Goal: Communication & Community: Answer question/provide support

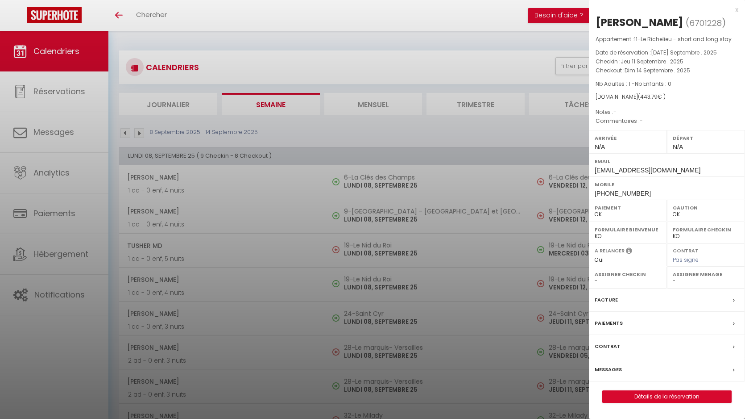
select select "0"
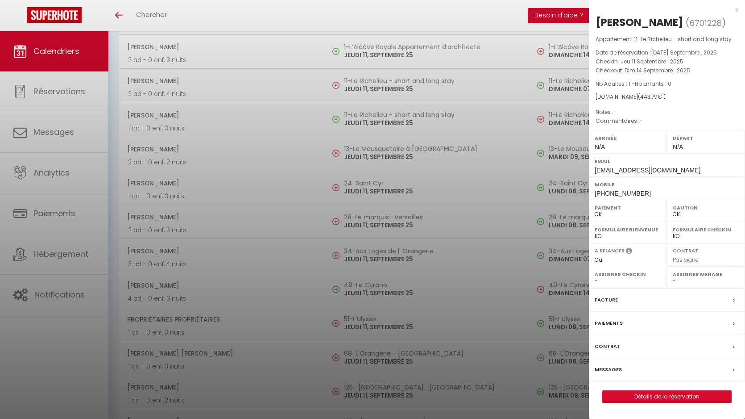
click at [598, 21] on div "[PERSON_NAME]" at bounding box center [640, 22] width 88 height 14
copy div "[PERSON_NAME]"
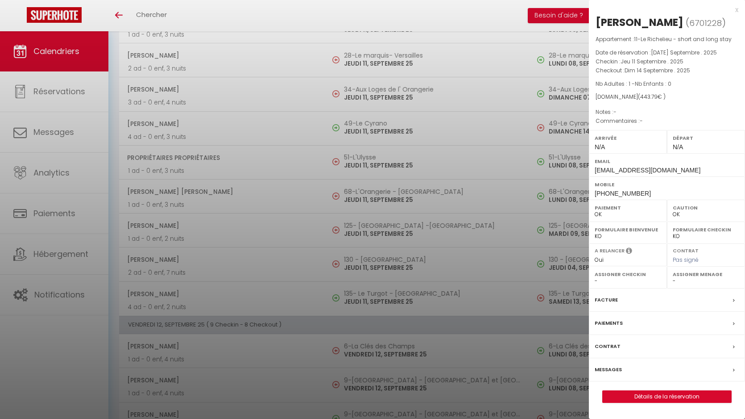
scroll to position [1642, 0]
click at [600, 19] on div "[PERSON_NAME]" at bounding box center [640, 22] width 88 height 14
click at [643, 21] on div "[PERSON_NAME]" at bounding box center [640, 22] width 88 height 14
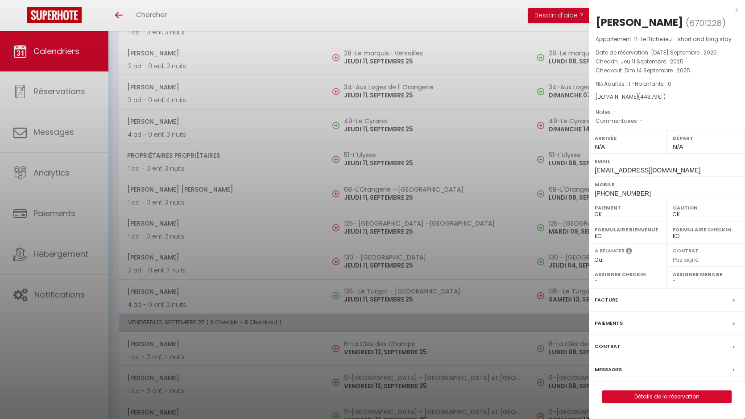
copy div "[PERSON_NAME]"
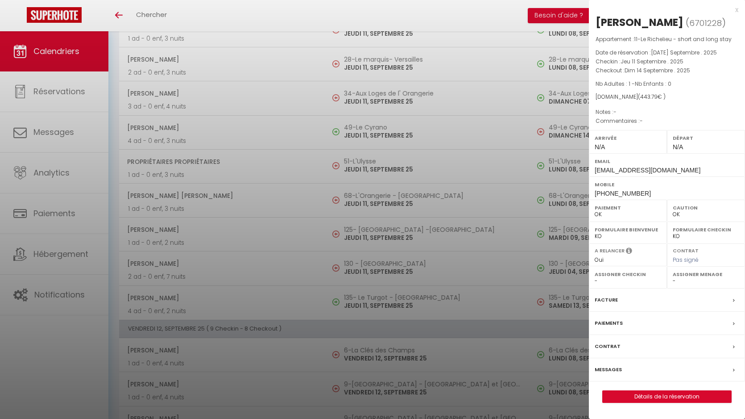
scroll to position [1636, 0]
click at [406, 170] on div at bounding box center [372, 209] width 745 height 419
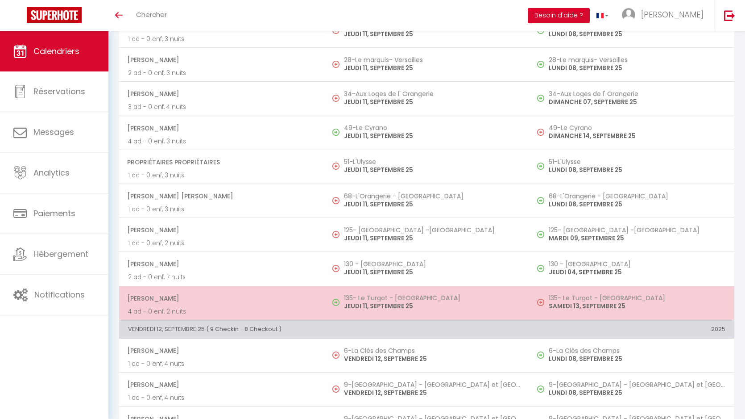
click at [380, 296] on h5 "135- Le Turgot - [GEOGRAPHIC_DATA]" at bounding box center [432, 297] width 177 height 7
select select "KO"
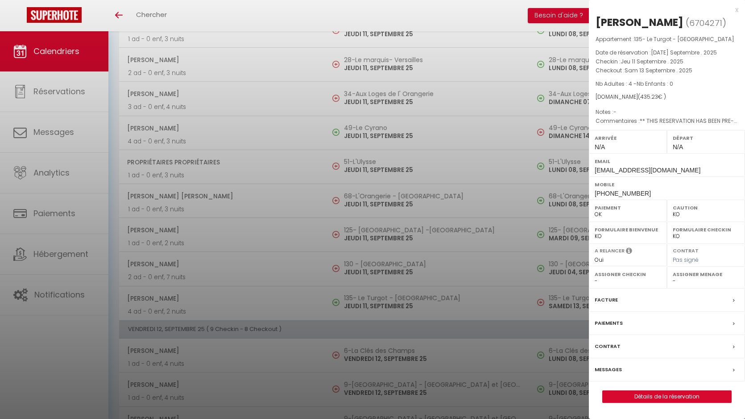
click at [615, 373] on label "Messages" at bounding box center [608, 369] width 27 height 9
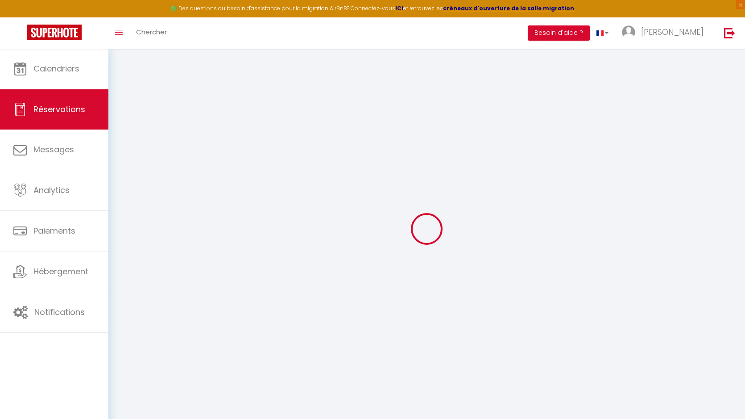
select select
checkbox input "false"
type textarea "** THIS RESERVATION HAS BEEN PRE-PAID ** BOOKING NOTE : Payment charge is EUR 6…"
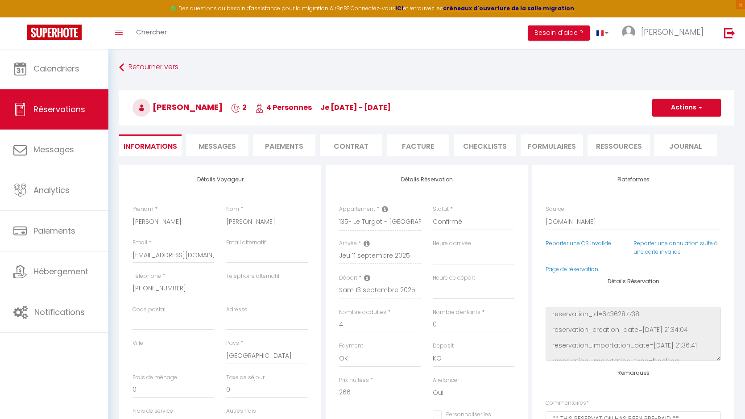
click at [208, 148] on span "Messages" at bounding box center [217, 146] width 37 height 10
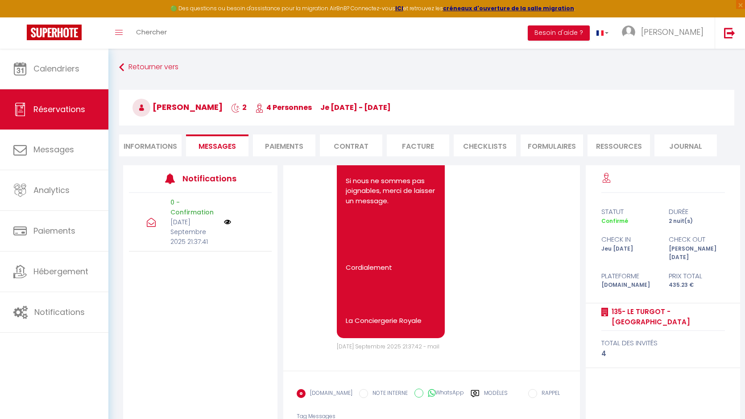
scroll to position [54, 0]
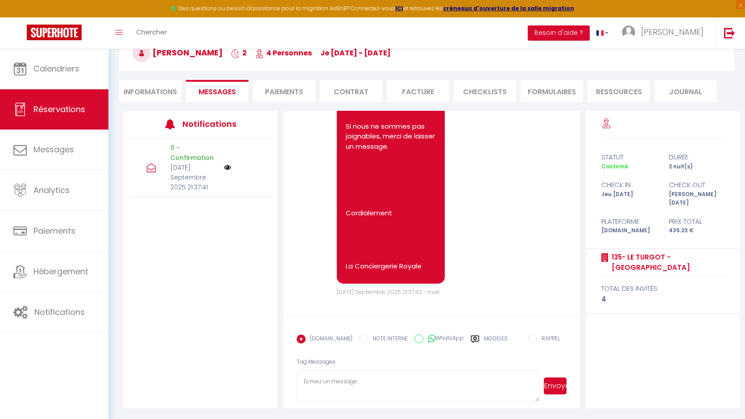
click at [484, 336] on label "Modèles" at bounding box center [496, 342] width 24 height 16
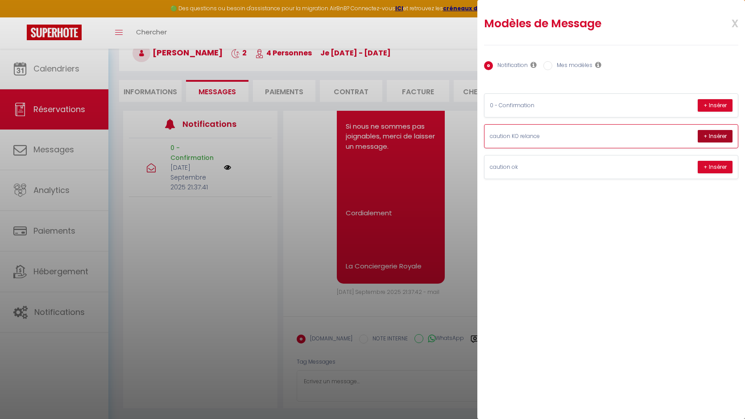
click at [720, 134] on button "+ Insérer" at bounding box center [715, 136] width 35 height 12
type textarea "Hello [PERSON_NAME] In accordance with the conditions, a security deposit will …"
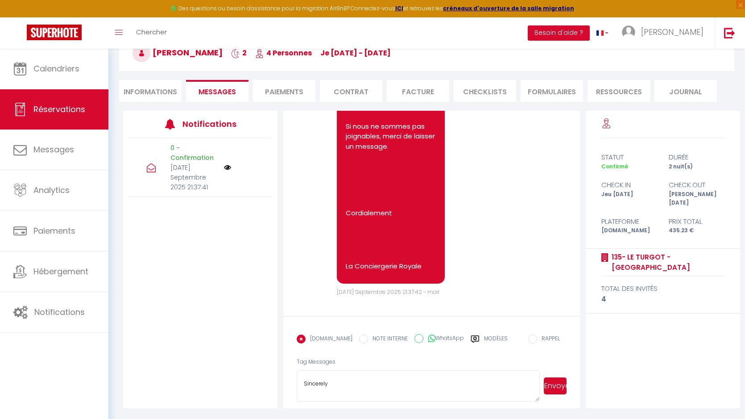
scroll to position [177, 0]
click at [552, 384] on button "Envoyer" at bounding box center [555, 385] width 23 height 17
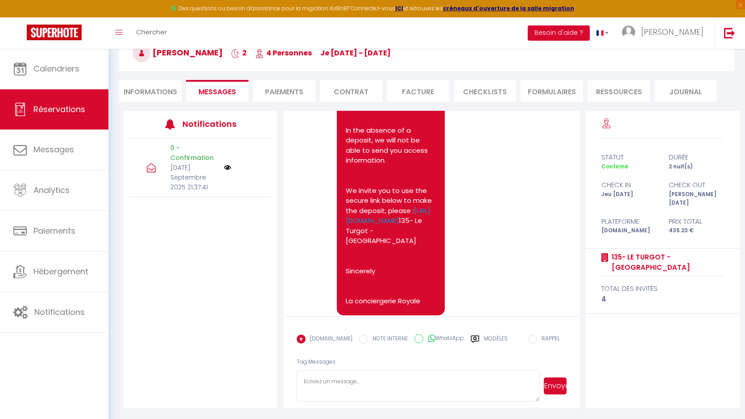
scroll to position [1739, 0]
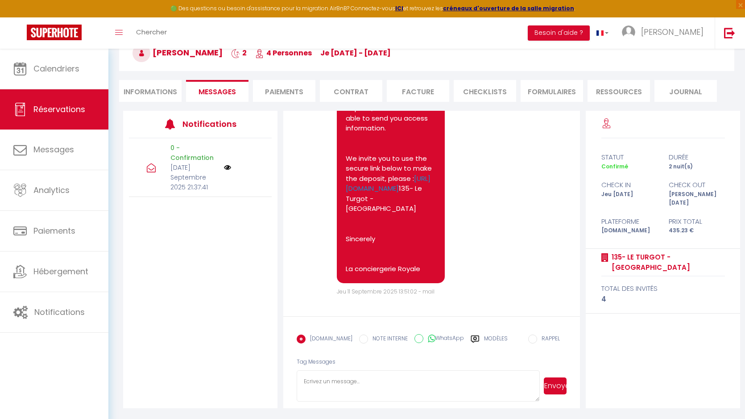
click at [375, 265] on pre "Hello [PERSON_NAME] In accordance with the conditions, a security deposit will …" at bounding box center [391, 108] width 90 height 332
click at [393, 292] on span "Jeu 11 Septembre 2025 13:51:02 - mail" at bounding box center [386, 291] width 98 height 8
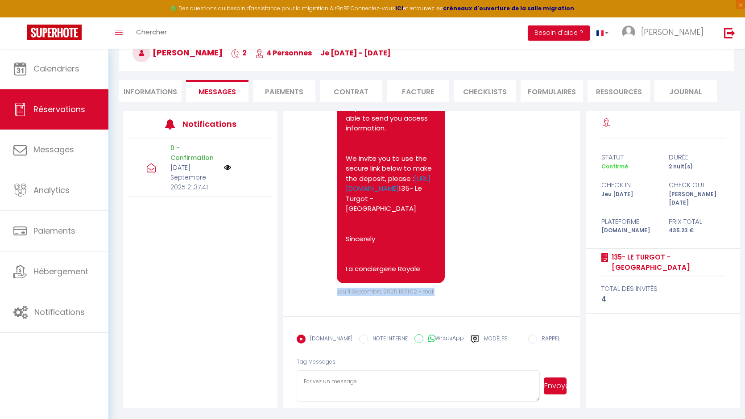
click at [393, 292] on span "Jeu 11 Septembre 2025 13:51:02 - mail" at bounding box center [386, 291] width 98 height 8
drag, startPoint x: 395, startPoint y: 290, endPoint x: 391, endPoint y: 300, distance: 10.3
click at [379, 286] on div "Hello [PERSON_NAME] In accordance with the conditions, a security deposit will …" at bounding box center [395, 110] width 135 height 354
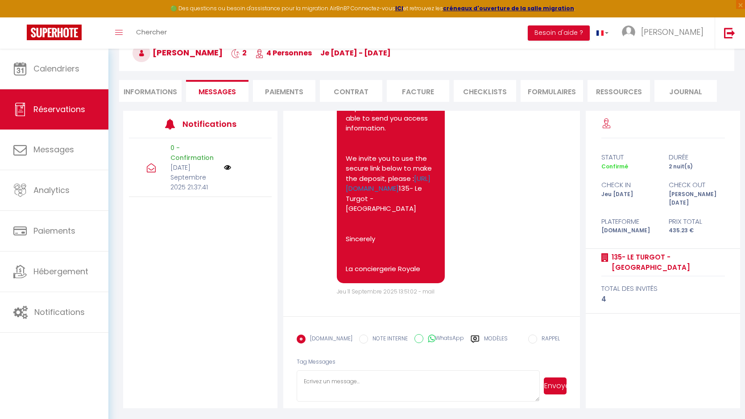
click at [375, 288] on span "Jeu 11 Septembre 2025 13:51:02 - mail" at bounding box center [386, 291] width 98 height 8
drag, startPoint x: 375, startPoint y: 288, endPoint x: 375, endPoint y: 298, distance: 9.4
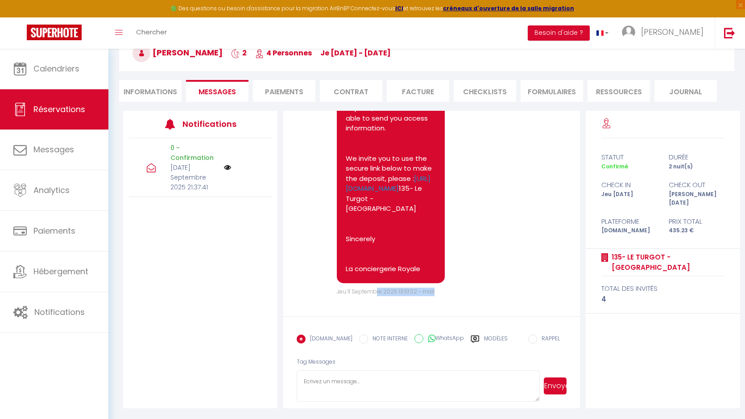
click at [375, 269] on pre "Hello [PERSON_NAME] In accordance with the conditions, a security deposit will …" at bounding box center [391, 108] width 90 height 332
drag, startPoint x: 375, startPoint y: 269, endPoint x: 374, endPoint y: 241, distance: 27.7
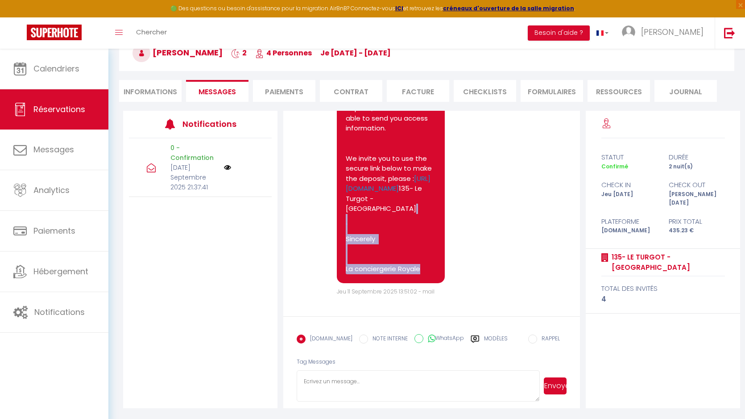
click at [374, 241] on pre "Hello [PERSON_NAME] In accordance with the conditions, a security deposit will …" at bounding box center [391, 108] width 90 height 332
click at [425, 276] on div "Hello [PERSON_NAME] In accordance with the conditions, a security deposit will …" at bounding box center [391, 108] width 108 height 350
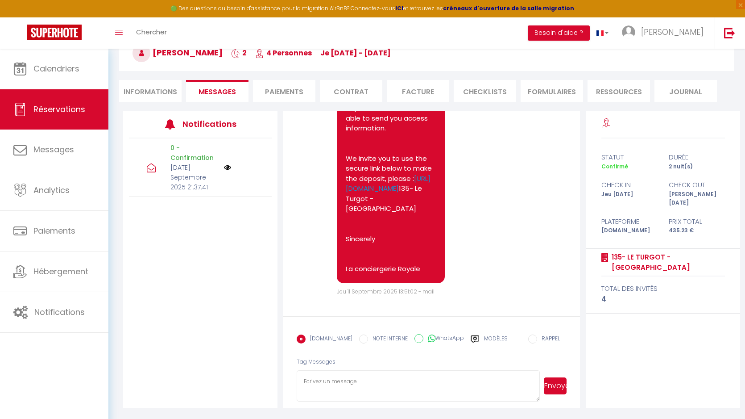
click at [352, 208] on pre "Hello [PERSON_NAME] In accordance with the conditions, a security deposit will …" at bounding box center [391, 108] width 90 height 332
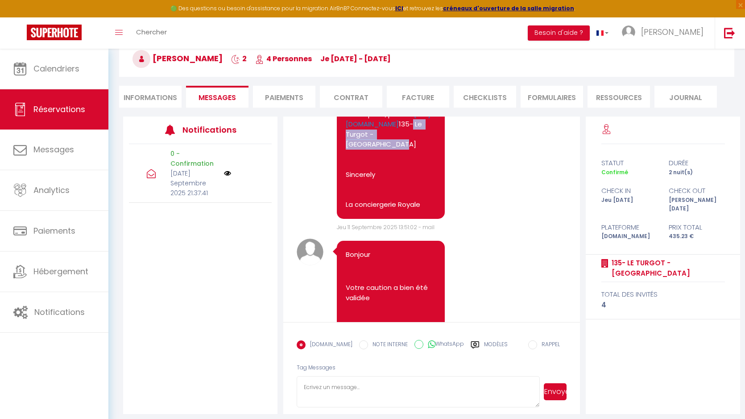
scroll to position [54, 0]
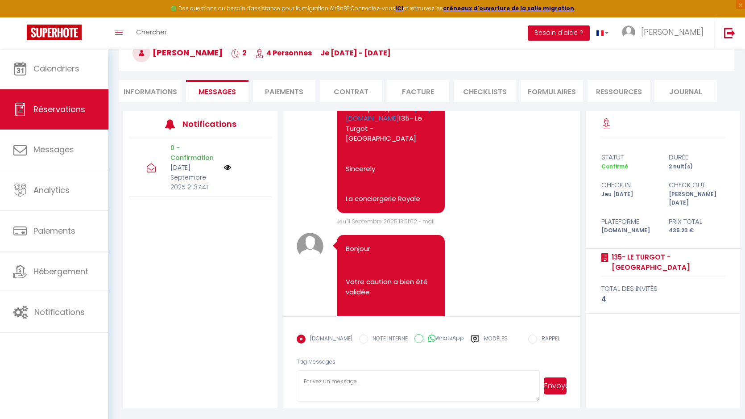
click at [356, 393] on textarea at bounding box center [418, 385] width 243 height 31
paste textarea "Lore ipsumd , sitametco, Adip elits doeiusm t 524-In Utlabo. 4-Etdolor ma aliqu…"
click at [327, 381] on textarea at bounding box center [418, 385] width 243 height 31
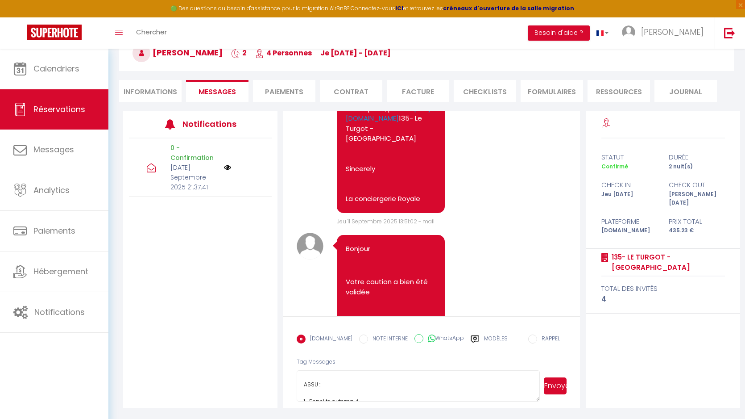
click at [223, 52] on span "[PERSON_NAME]" at bounding box center [178, 52] width 90 height 11
copy span "[PERSON_NAME]"
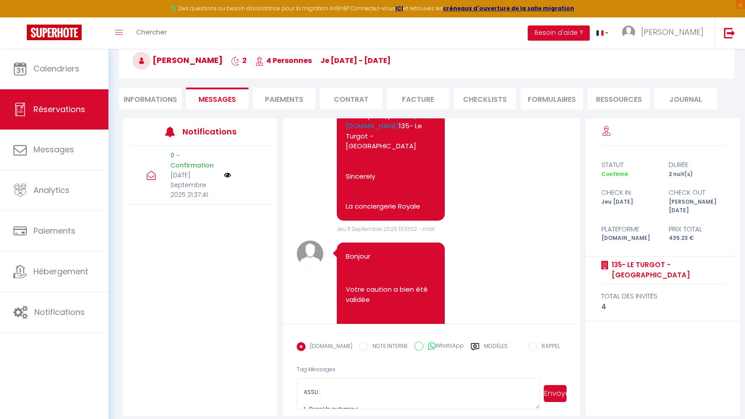
scroll to position [46, 0]
click at [332, 392] on textarea at bounding box center [418, 394] width 243 height 31
paste textarea "16FEC1"
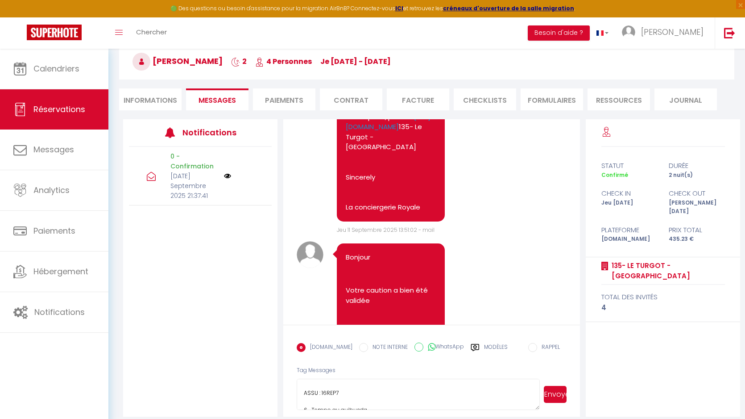
type textarea "Lore ipsumd , sitametco, Adip elits doeiusm t 256-In Utlabo. 9-Etdolor ma aliqu…"
click at [553, 390] on button "Envoyer" at bounding box center [555, 394] width 23 height 17
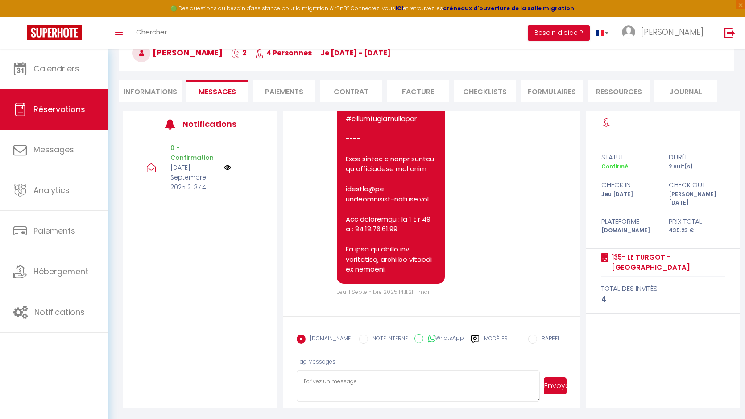
scroll to position [3696, 0]
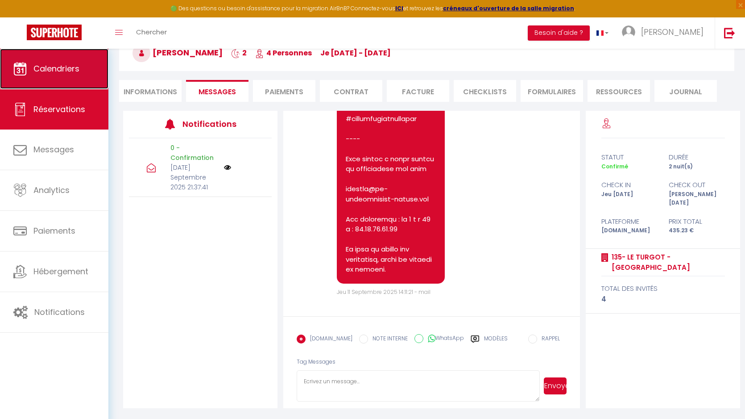
click at [57, 56] on link "Calendriers" at bounding box center [54, 69] width 108 height 40
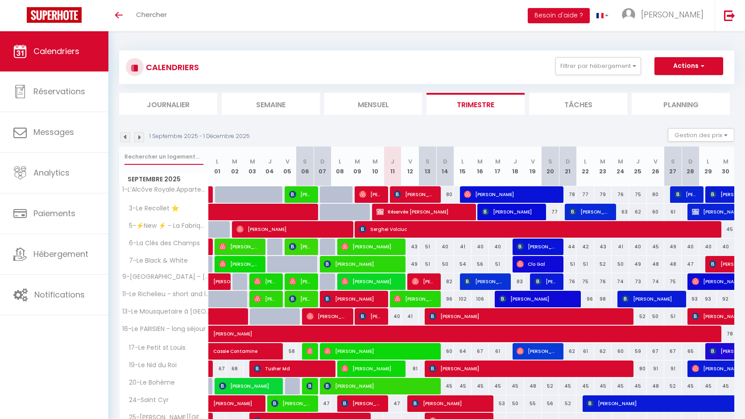
click at [145, 154] on input "text" at bounding box center [164, 157] width 79 height 16
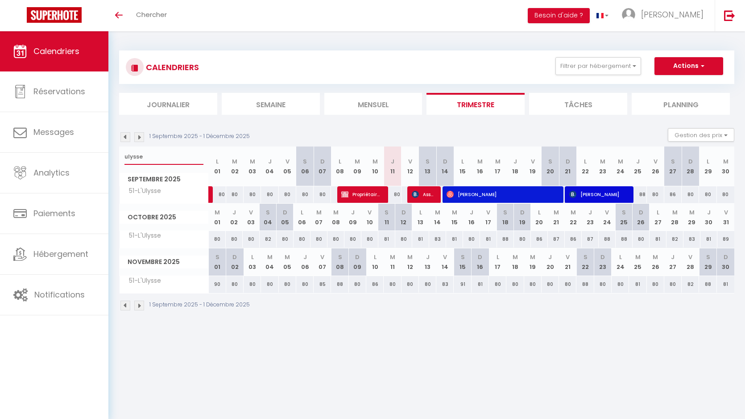
type input "ulysse"
